Goal: Task Accomplishment & Management: Use online tool/utility

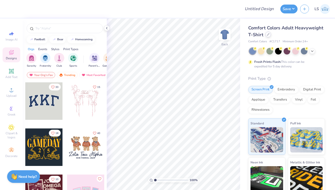
click at [270, 36] on div at bounding box center [268, 35] width 6 height 6
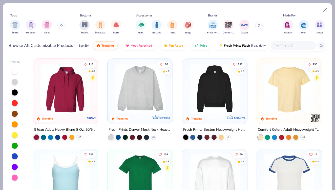
click at [282, 48] on input "text" at bounding box center [292, 45] width 39 height 6
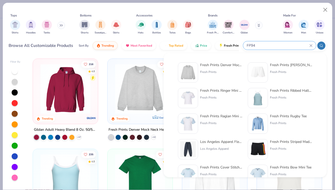
type input "FP94"
click at [225, 69] on div "Fresh Prints Denver Mock Neck Heavyweight Sweatshirt Fresh Prints" at bounding box center [221, 72] width 42 height 20
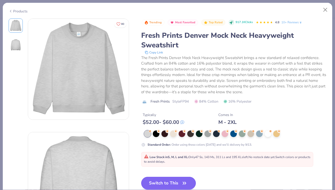
click at [169, 181] on button "Switch to This" at bounding box center [168, 183] width 55 height 13
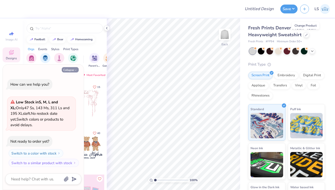
click at [73, 72] on button "Collapse" at bounding box center [70, 69] width 17 height 5
type textarea "x"
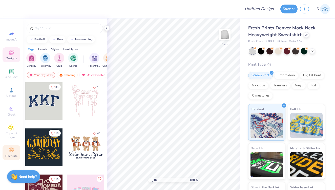
click at [13, 151] on icon at bounding box center [12, 151] width 2 height 2
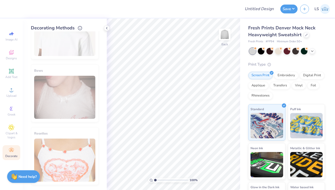
scroll to position [285, 0]
click at [302, 34] on div "Fresh Prints Denver Mock Neck Heavyweight Sweatshirt" at bounding box center [286, 32] width 77 height 14
click at [306, 35] on icon at bounding box center [306, 34] width 3 height 3
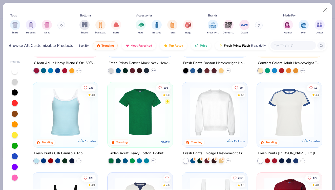
scroll to position [68, 0]
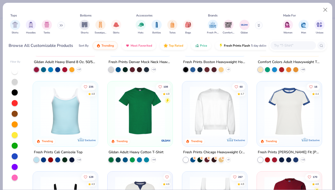
click at [273, 99] on img at bounding box center [289, 111] width 55 height 50
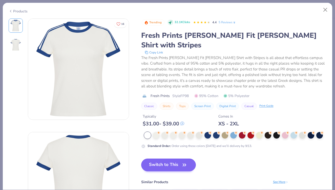
click at [156, 158] on button "Switch to This" at bounding box center [168, 164] width 55 height 13
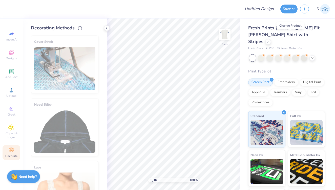
scroll to position [0, 0]
click at [73, 78] on div "Cover Stitch" at bounding box center [65, 64] width 68 height 58
click at [271, 38] on div at bounding box center [268, 41] width 6 height 6
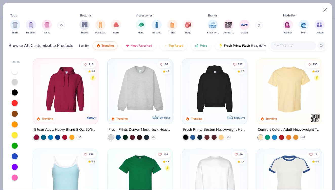
click at [277, 43] on input "text" at bounding box center [292, 45] width 39 height 6
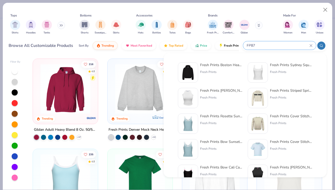
type input "FP87"
click at [214, 73] on div "Fresh Prints" at bounding box center [221, 72] width 42 height 5
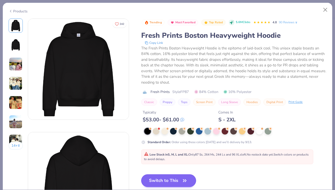
click at [160, 180] on button "Switch to This" at bounding box center [168, 180] width 55 height 13
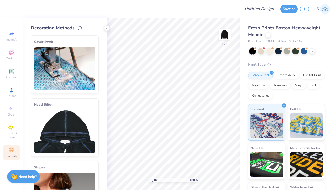
click at [63, 122] on img at bounding box center [64, 130] width 61 height 43
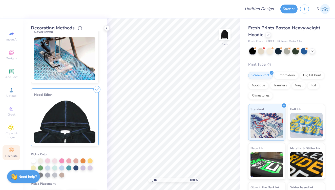
scroll to position [11, 0]
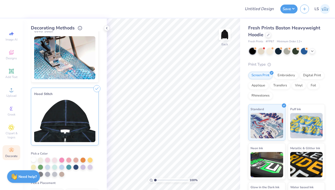
click at [34, 159] on div at bounding box center [33, 159] width 5 height 5
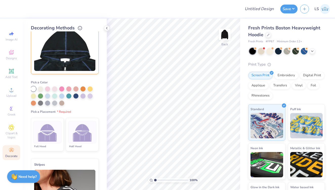
scroll to position [82, 0]
click at [47, 138] on img at bounding box center [47, 131] width 19 height 19
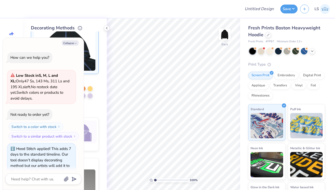
scroll to position [8, 0]
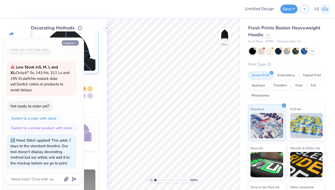
click at [67, 42] on button "Collapse" at bounding box center [70, 42] width 17 height 5
type textarea "x"
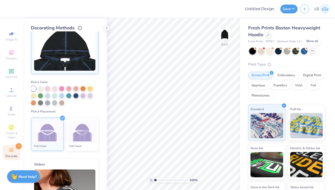
click at [311, 50] on icon at bounding box center [312, 51] width 4 height 4
